Goal: Transaction & Acquisition: Download file/media

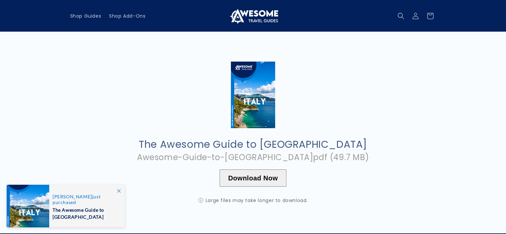
click at [266, 174] on button "Download Now" at bounding box center [253, 177] width 67 height 17
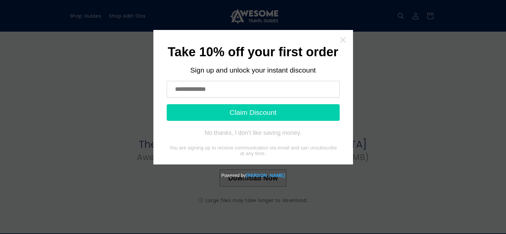
click at [342, 40] on icon "Close widget" at bounding box center [343, 40] width 7 height 7
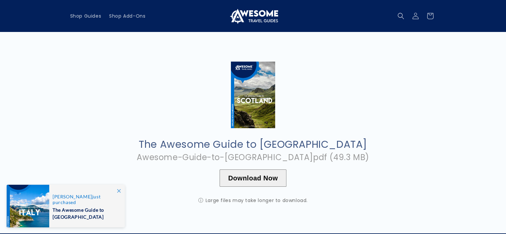
click at [254, 181] on button "Download Now" at bounding box center [253, 177] width 67 height 17
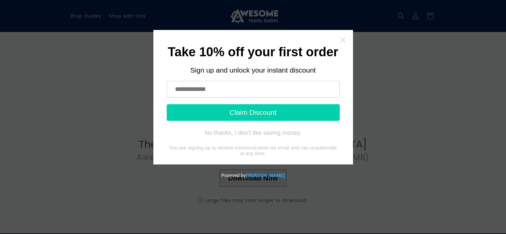
click at [344, 38] on icon "Close widget" at bounding box center [343, 40] width 7 height 7
